Goal: Transaction & Acquisition: Purchase product/service

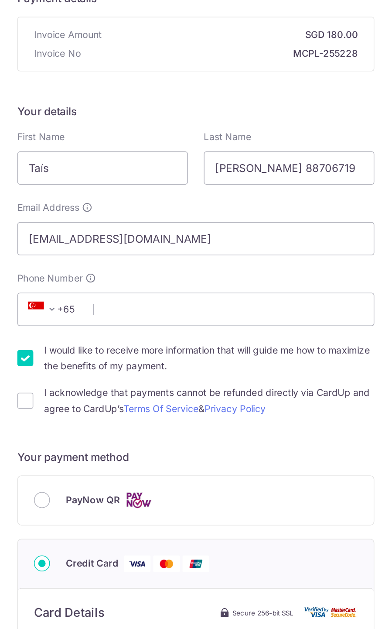
click at [71, 384] on input "I acknowledge that payments cannot be refunded directly via CardUp and agree to…" at bounding box center [76, 389] width 10 height 10
checkbox input "true"
click at [88, 351] on label "I would like to receive more information that will guide me how to maximize the…" at bounding box center [196, 361] width 216 height 21
click at [71, 356] on input "I would like to receive more information that will guide me how to maximize the…" at bounding box center [76, 361] width 10 height 10
checkbox input "false"
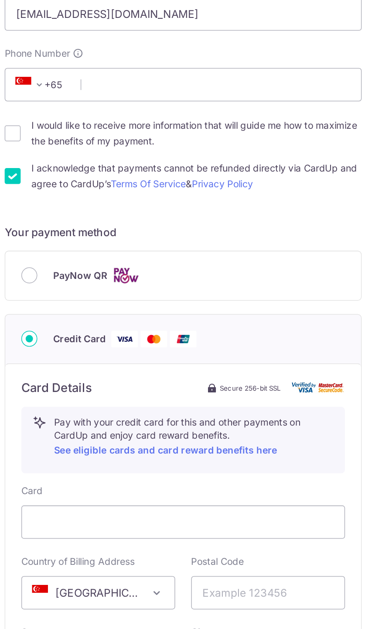
scroll to position [147, 0]
click at [82, 303] on input "PayNow QR" at bounding box center [87, 308] width 10 height 10
radio input "true"
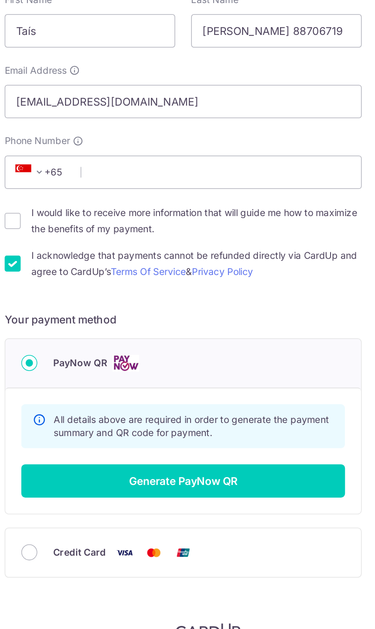
scroll to position [112, 0]
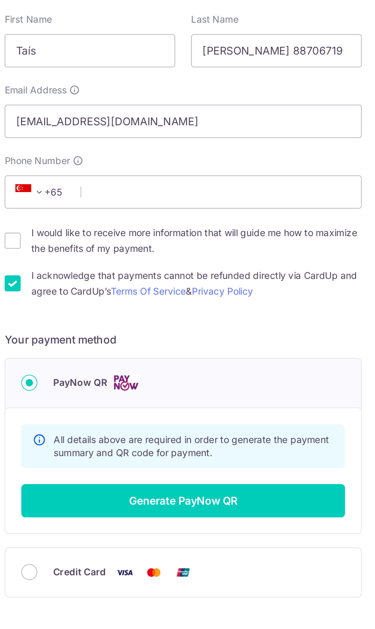
click at [160, 521] on button "Generate PayNow QR" at bounding box center [188, 532] width 212 height 22
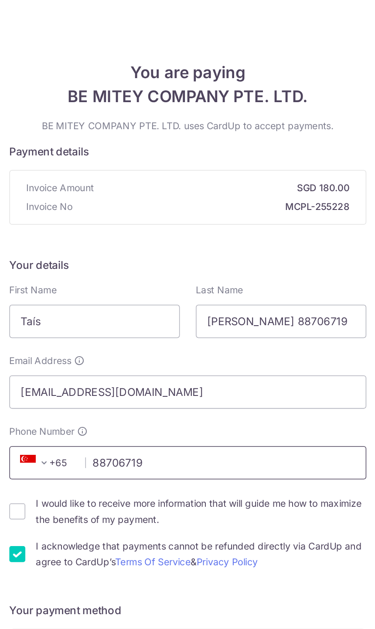
click at [190, 319] on input "88706719" at bounding box center [188, 330] width 234 height 22
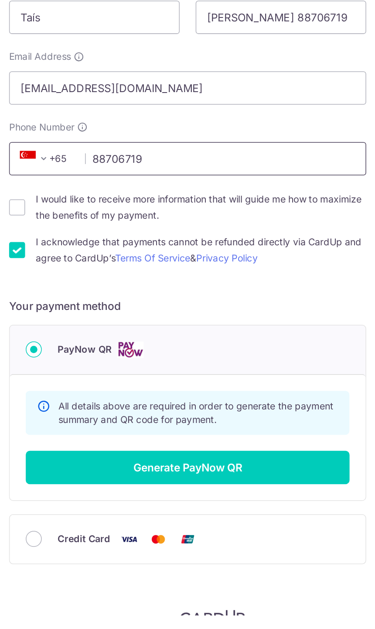
type input "88706719"
click at [161, 521] on button "Generate PayNow QR" at bounding box center [188, 532] width 212 height 22
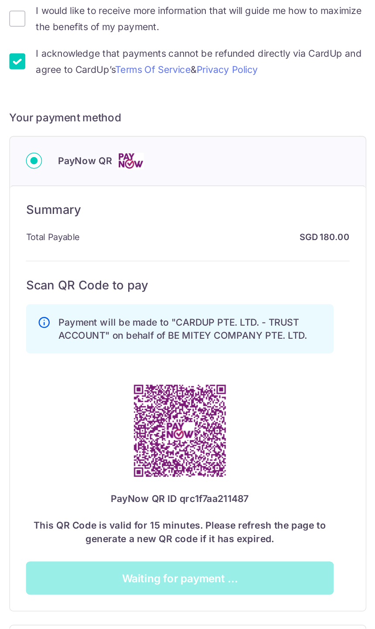
scroll to position [132, 0]
